Goal: Task Accomplishment & Management: Manage account settings

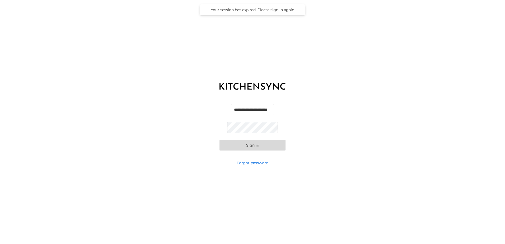
scroll to position [0, 6]
click at [363, 107] on div "**********" at bounding box center [252, 127] width 505 height 66
click at [272, 149] on button "Sign in" at bounding box center [252, 145] width 66 height 11
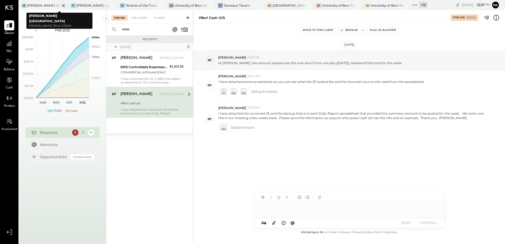
click at [66, 5] on icon at bounding box center [63, 5] width 7 height 6
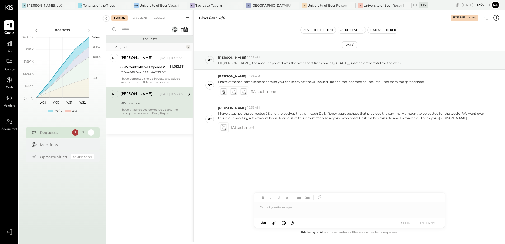
click at [66, 5] on div at bounding box center [65, 6] width 18 height 8
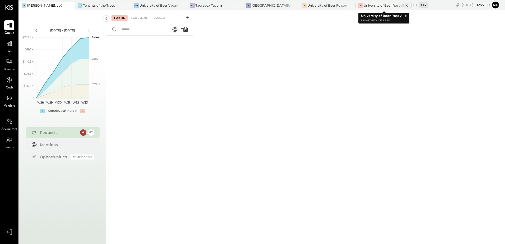
click at [408, 6] on icon at bounding box center [406, 5] width 7 height 6
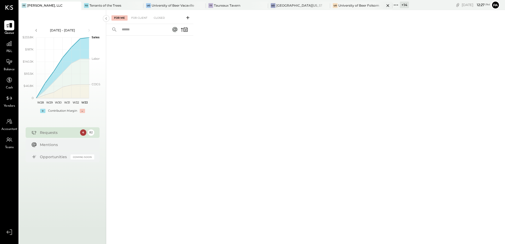
click at [78, 6] on icon at bounding box center [76, 5] width 3 height 3
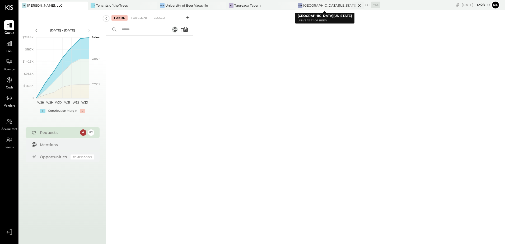
click at [356, 6] on icon at bounding box center [359, 5] width 7 height 6
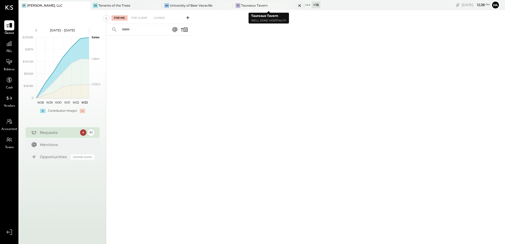
click at [300, 6] on icon at bounding box center [299, 5] width 7 height 6
click at [227, 5] on icon at bounding box center [228, 5] width 7 height 6
click at [159, 5] on icon at bounding box center [157, 5] width 7 height 6
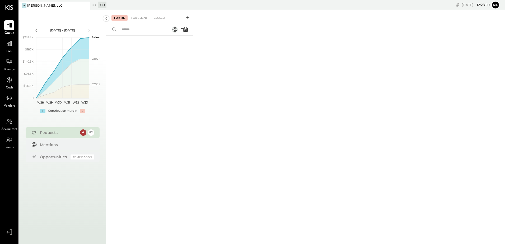
click at [96, 6] on icon at bounding box center [93, 5] width 7 height 7
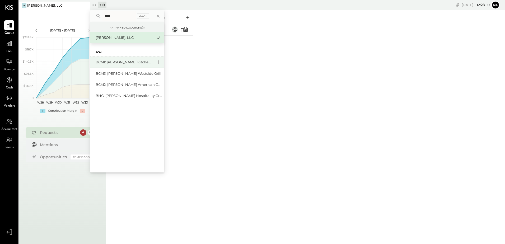
type input "****"
click at [125, 60] on div "BCM1: [PERSON_NAME] Kitchen Bar Market" at bounding box center [124, 62] width 57 height 5
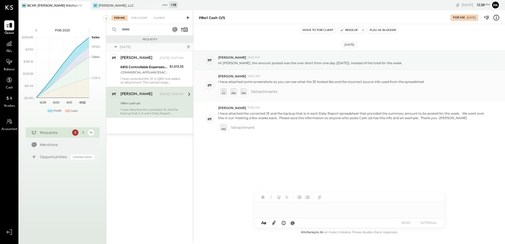
click at [225, 90] on icon at bounding box center [223, 90] width 3 height 2
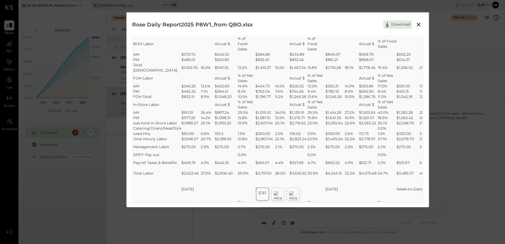
scroll to position [185, 0]
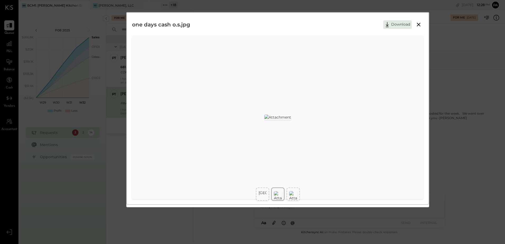
scroll to position [0, 0]
click at [295, 188] on div at bounding box center [292, 193] width 13 height 13
click at [421, 25] on button at bounding box center [419, 24] width 10 height 7
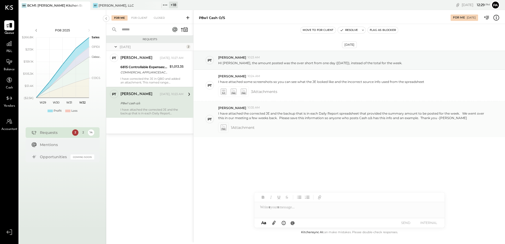
click at [223, 129] on icon at bounding box center [223, 127] width 6 height 6
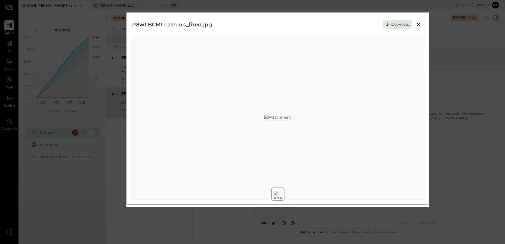
click at [420, 24] on icon at bounding box center [418, 24] width 6 height 6
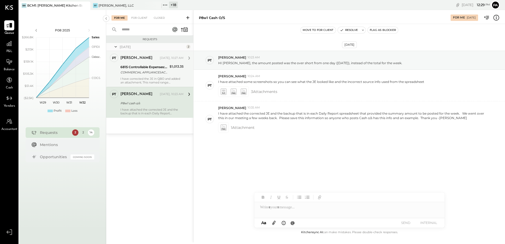
click at [121, 69] on div "6815 Controllable Expenses:1. Operating Expenses:Repair & Maintenance, Facility" at bounding box center [144, 66] width 48 height 5
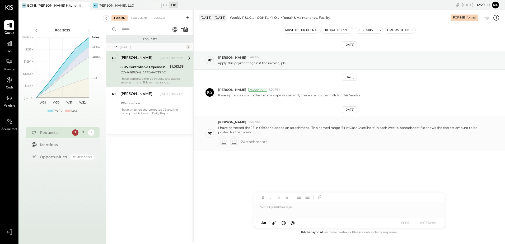
click at [221, 143] on icon at bounding box center [223, 142] width 6 height 6
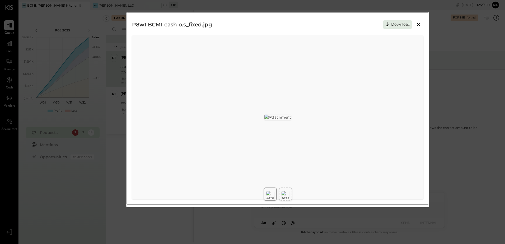
click at [282, 193] on img at bounding box center [285, 196] width 8 height 10
click at [416, 26] on icon at bounding box center [418, 24] width 6 height 6
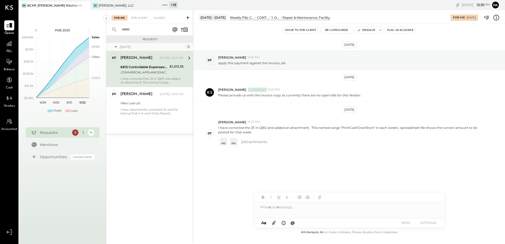
click at [163, 5] on icon at bounding box center [163, 4] width 1 height 1
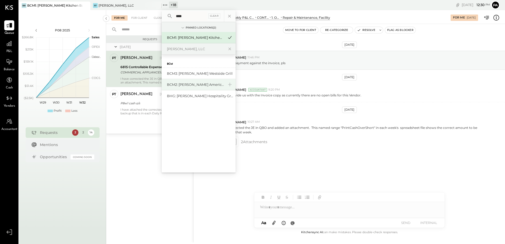
type input "****"
click at [195, 85] on div "BCM2: [PERSON_NAME] American Cooking" at bounding box center [195, 84] width 57 height 5
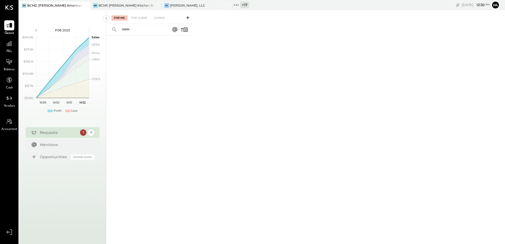
click at [236, 6] on icon at bounding box center [236, 5] width 7 height 7
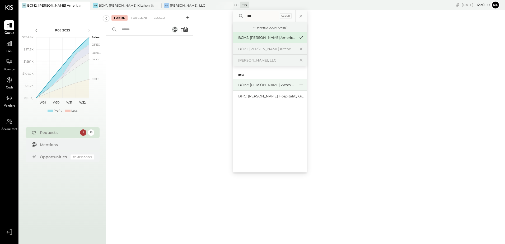
type input "***"
click at [260, 84] on div "BCM3: [PERSON_NAME] Westside Grill" at bounding box center [266, 84] width 57 height 5
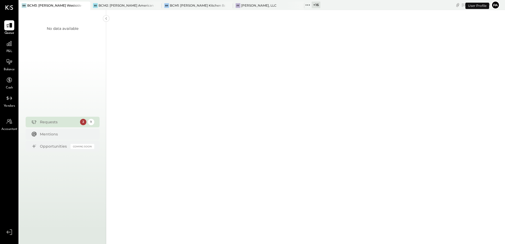
click at [310, 5] on icon at bounding box center [307, 5] width 7 height 7
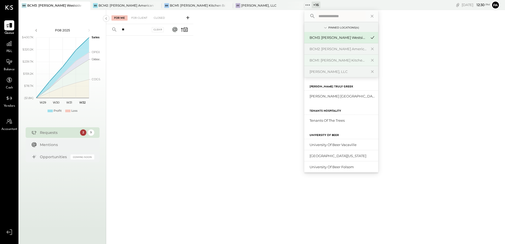
type input "*"
click at [339, 17] on input "text" at bounding box center [340, 16] width 49 height 10
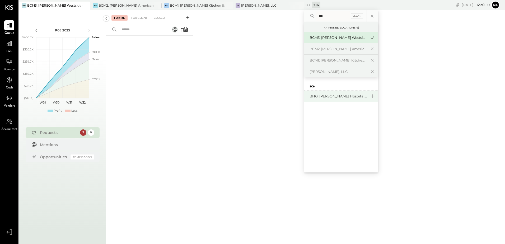
type input "***"
click at [327, 96] on div "BHG: [PERSON_NAME] Hospitality Group, LLC" at bounding box center [337, 96] width 57 height 5
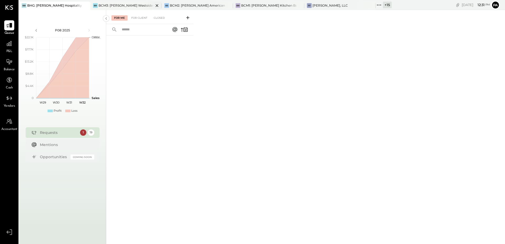
click at [132, 5] on div "BCM3: [PERSON_NAME] Westside Grill" at bounding box center [125, 5] width 55 height 4
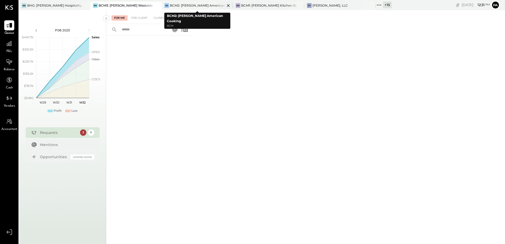
click at [198, 6] on div "BCM2: [PERSON_NAME] American Cooking" at bounding box center [197, 5] width 55 height 4
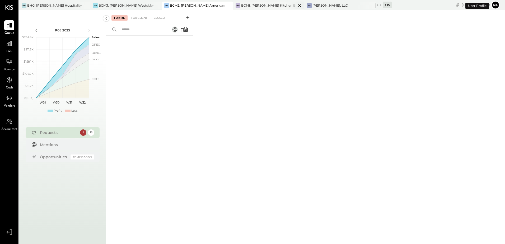
click at [280, 7] on div "BCM1: [PERSON_NAME] Kitchen Bar Market" at bounding box center [268, 5] width 55 height 4
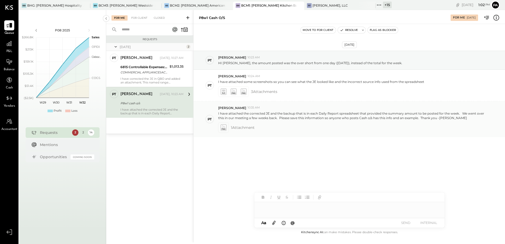
click at [222, 129] on icon at bounding box center [223, 127] width 6 height 6
click at [222, 94] on icon at bounding box center [223, 91] width 6 height 6
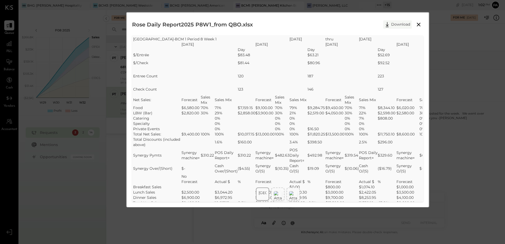
click at [392, 23] on button "Download" at bounding box center [397, 24] width 29 height 8
click at [300, 15] on div "Rose Daily Report2025 P8W1_from QBO.xlsx Download SheetJS Table Export [GEOGRAP…" at bounding box center [277, 109] width 302 height 195
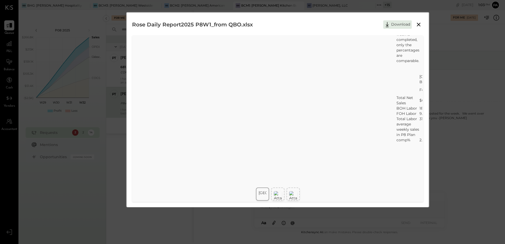
scroll to position [813, 0]
drag, startPoint x: 187, startPoint y: 201, endPoint x: 290, endPoint y: 198, distance: 103.2
click at [290, 198] on div "SheetJS Table Export [GEOGRAPHIC_DATA]-[GEOGRAPHIC_DATA] 1 Period 8 Week 1 [DAT…" at bounding box center [277, 193] width 302 height 17
click at [368, 158] on td at bounding box center [368, 163] width 19 height 11
drag, startPoint x: 240, startPoint y: 201, endPoint x: 256, endPoint y: 200, distance: 16.4
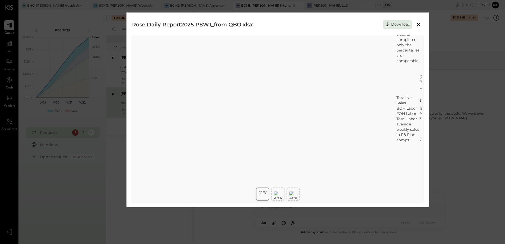
click at [256, 200] on div "SheetJS Table Export [GEOGRAPHIC_DATA]-[GEOGRAPHIC_DATA] 1 Period 8 Week 1 [DAT…" at bounding box center [277, 193] width 302 height 17
click at [374, 198] on div "SheetJS Table Export [GEOGRAPHIC_DATA]-[GEOGRAPHIC_DATA] 1 Period 8 Week 1 [DAT…" at bounding box center [277, 193] width 302 height 17
click at [372, 201] on div "SheetJS Table Export [GEOGRAPHIC_DATA]-[GEOGRAPHIC_DATA] 1 Period 8 Week 1 [DAT…" at bounding box center [277, 193] width 302 height 17
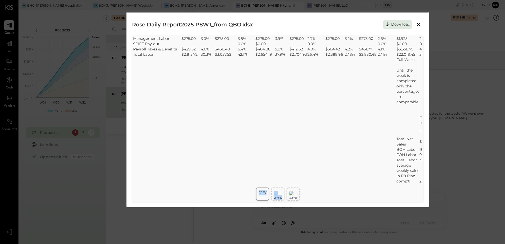
scroll to position [708, 0]
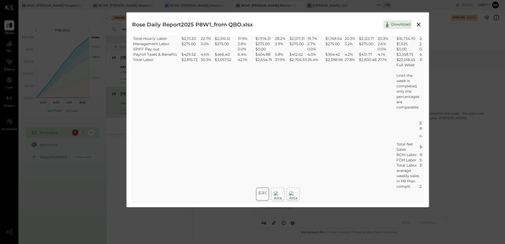
drag, startPoint x: 304, startPoint y: 120, endPoint x: 196, endPoint y: 108, distance: 108.2
drag, startPoint x: 326, startPoint y: 115, endPoint x: 158, endPoint y: 120, distance: 168.5
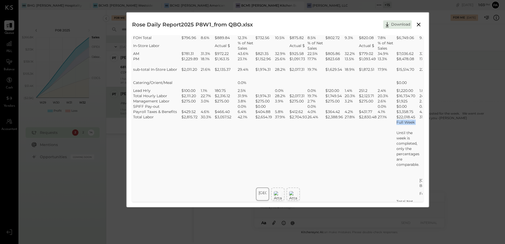
scroll to position [576, 0]
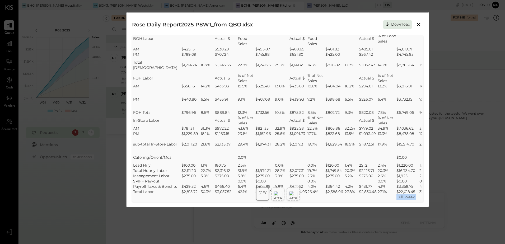
click at [418, 22] on icon at bounding box center [418, 24] width 6 height 6
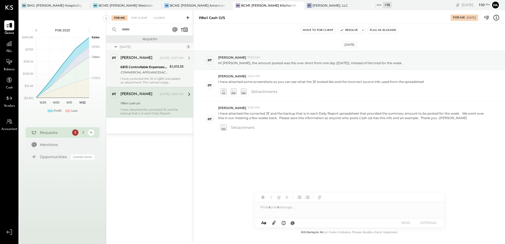
click at [146, 74] on div "COMMERCIAL APPLIANCESACRAMENTO CA XXXX1021" at bounding box center [144, 72] width 48 height 5
